Goal: Task Accomplishment & Management: Manage account settings

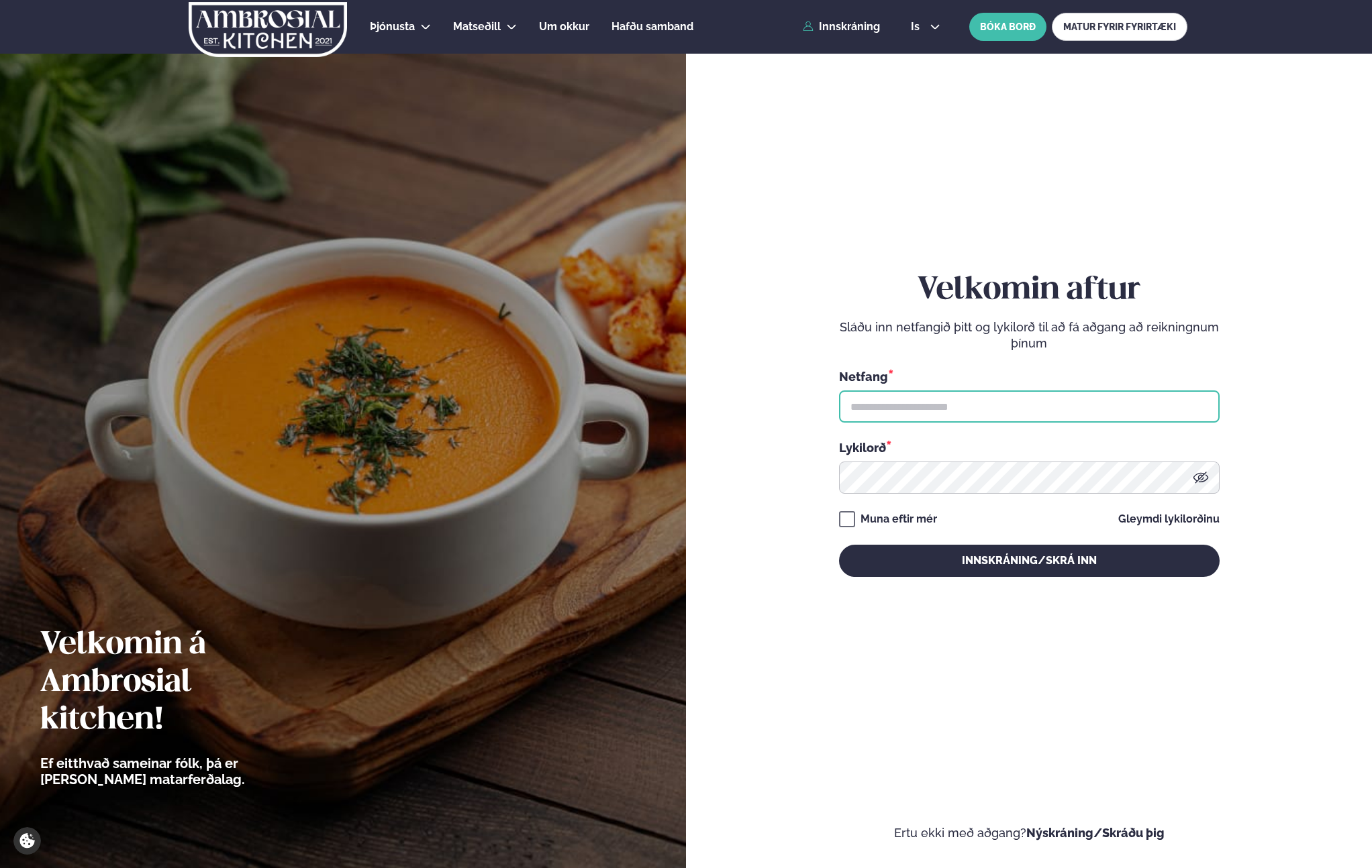
click at [891, 405] on input "text" at bounding box center [1029, 407] width 380 height 32
type input "**********"
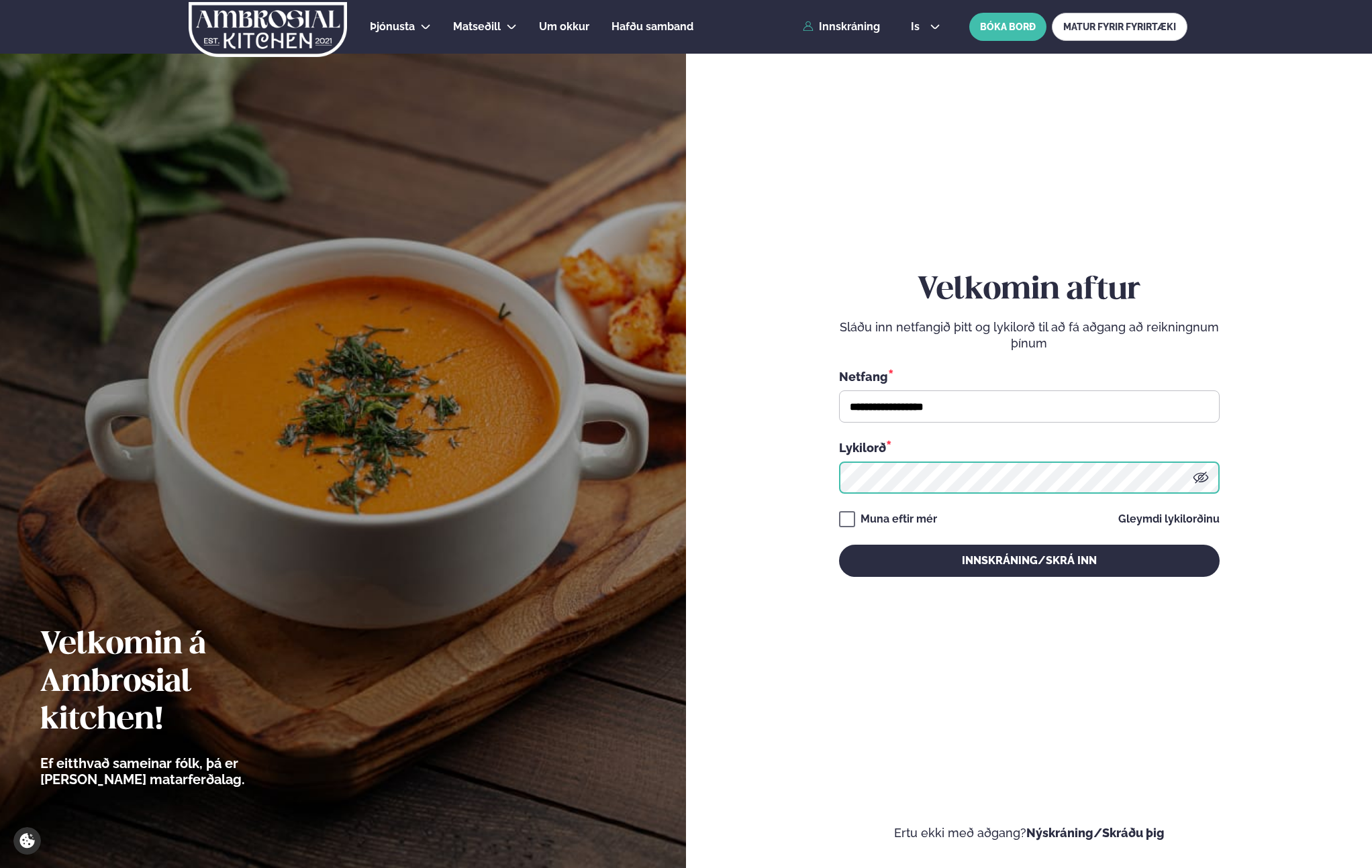
click at [839, 545] on button "Innskráning/Skrá inn" at bounding box center [1029, 561] width 380 height 32
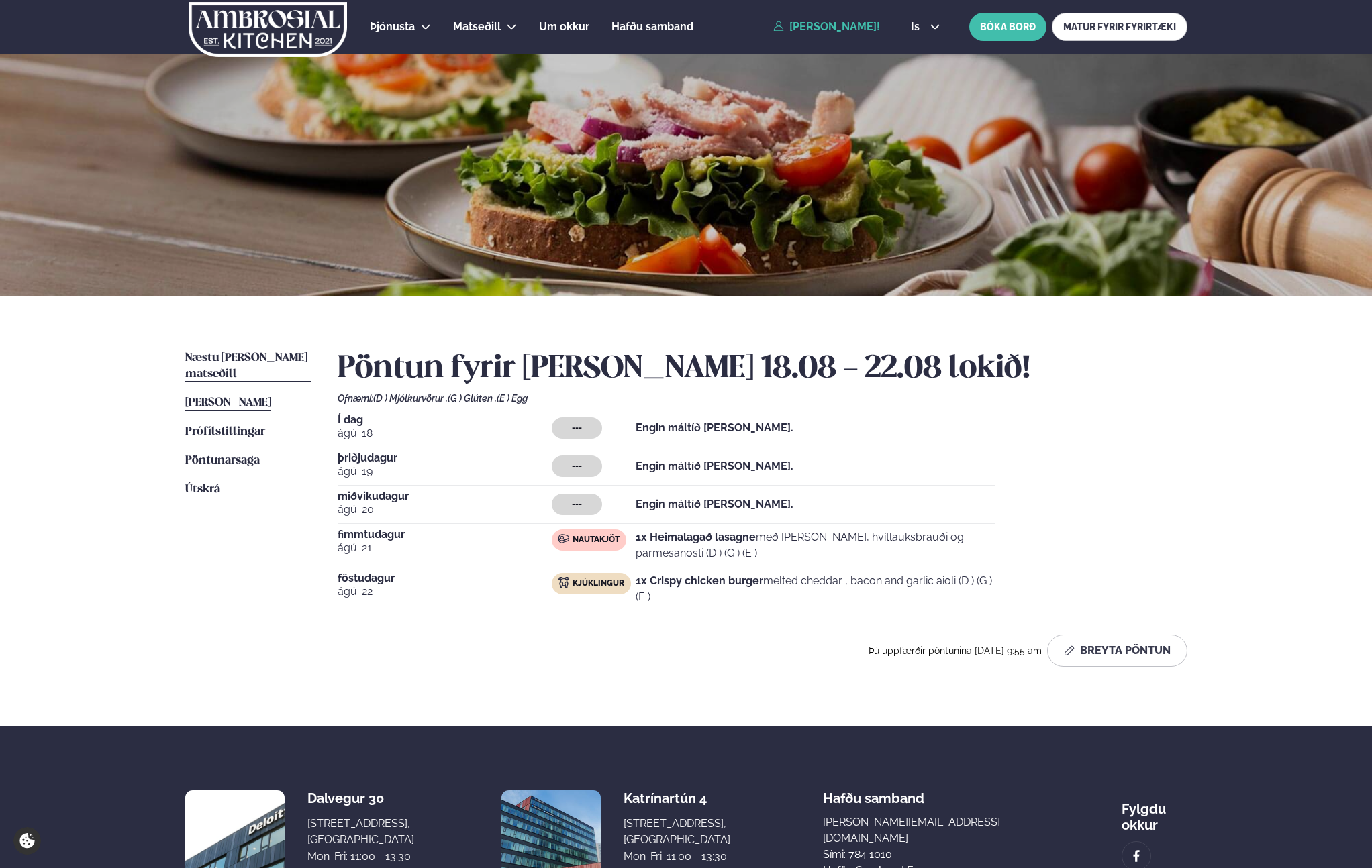
click at [220, 356] on span "Næstu [PERSON_NAME] matseðill" at bounding box center [246, 366] width 122 height 28
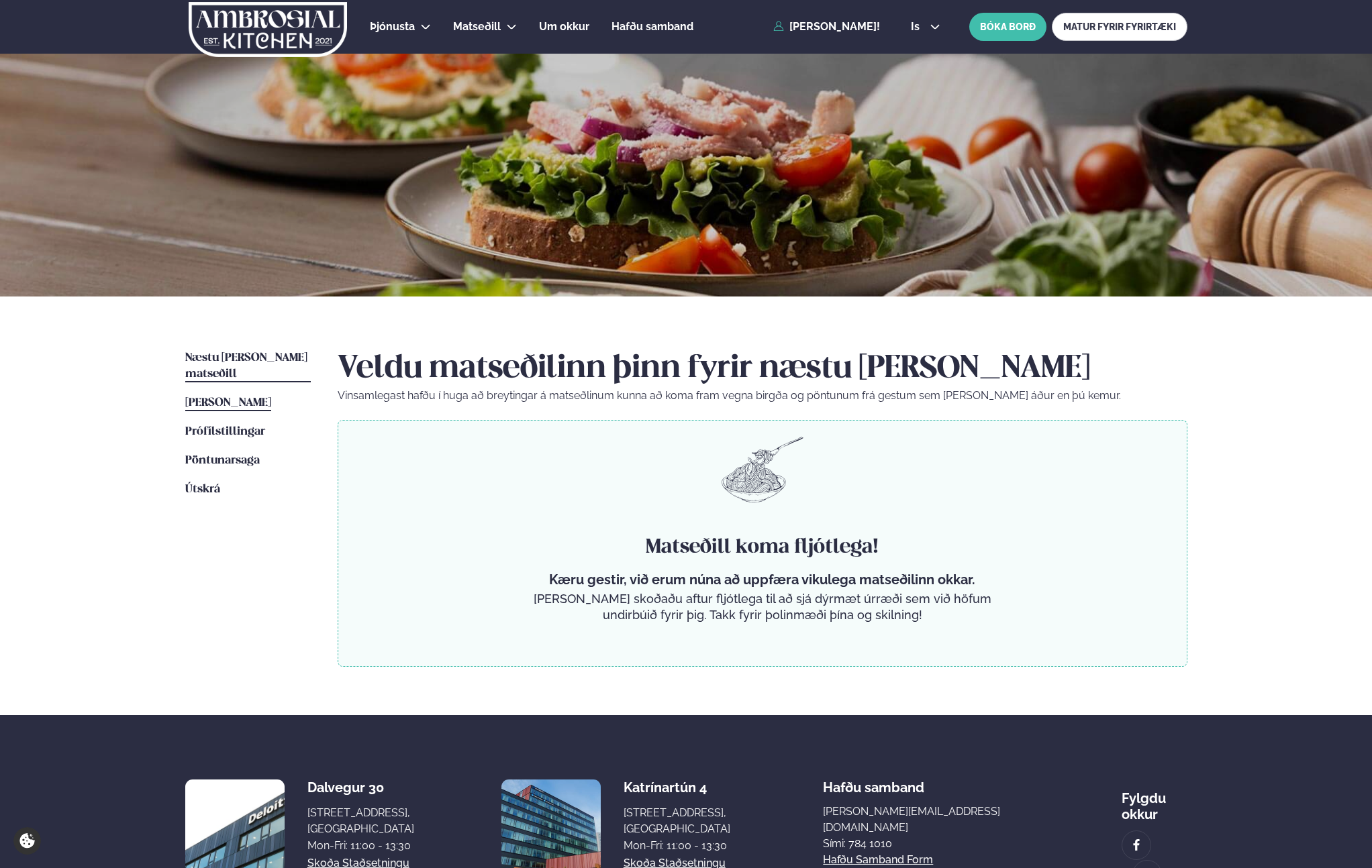
click at [225, 397] on span "[PERSON_NAME]" at bounding box center [228, 402] width 86 height 11
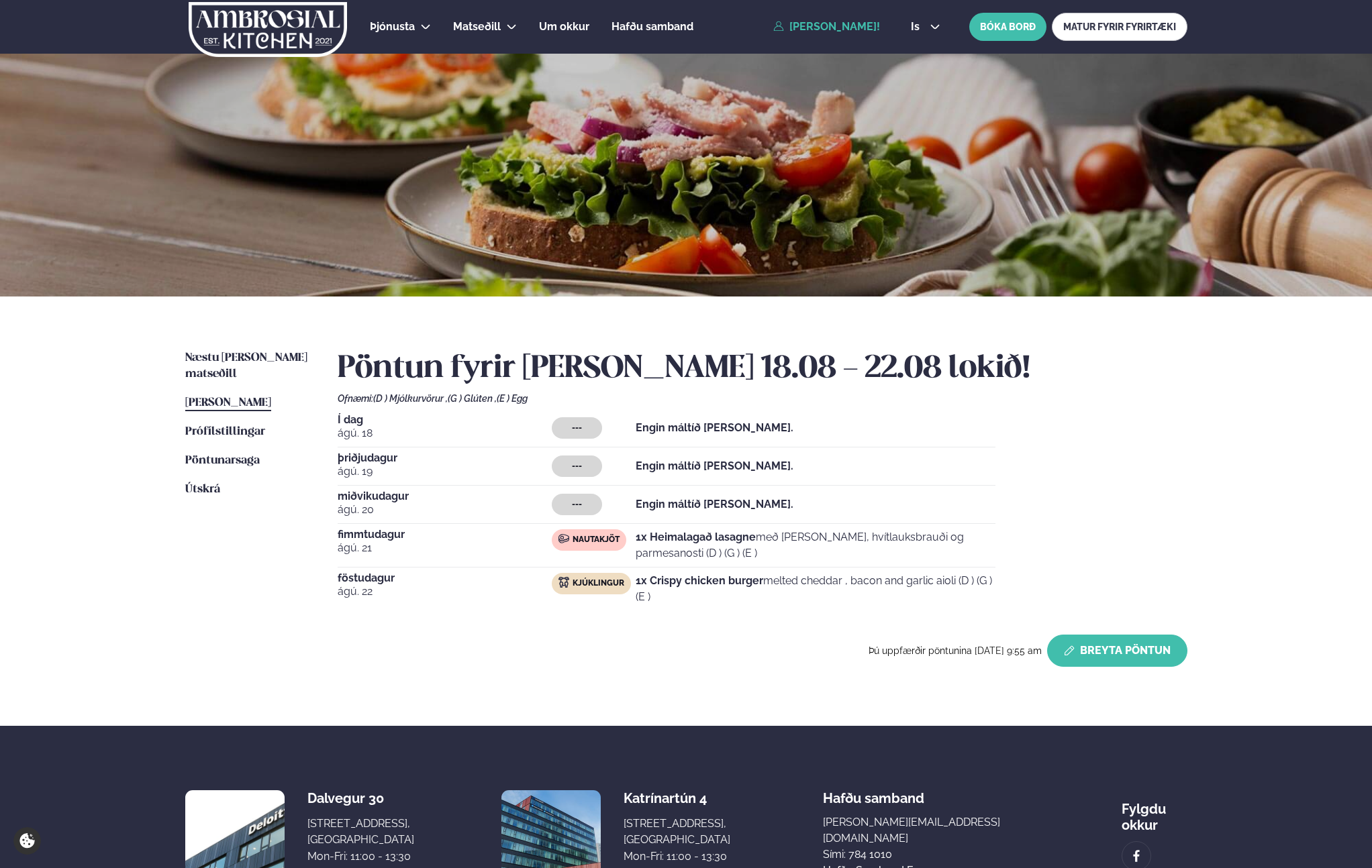
click at [1128, 650] on button "Breyta Pöntun" at bounding box center [1116, 650] width 141 height 32
